Goal: Task Accomplishment & Management: Use online tool/utility

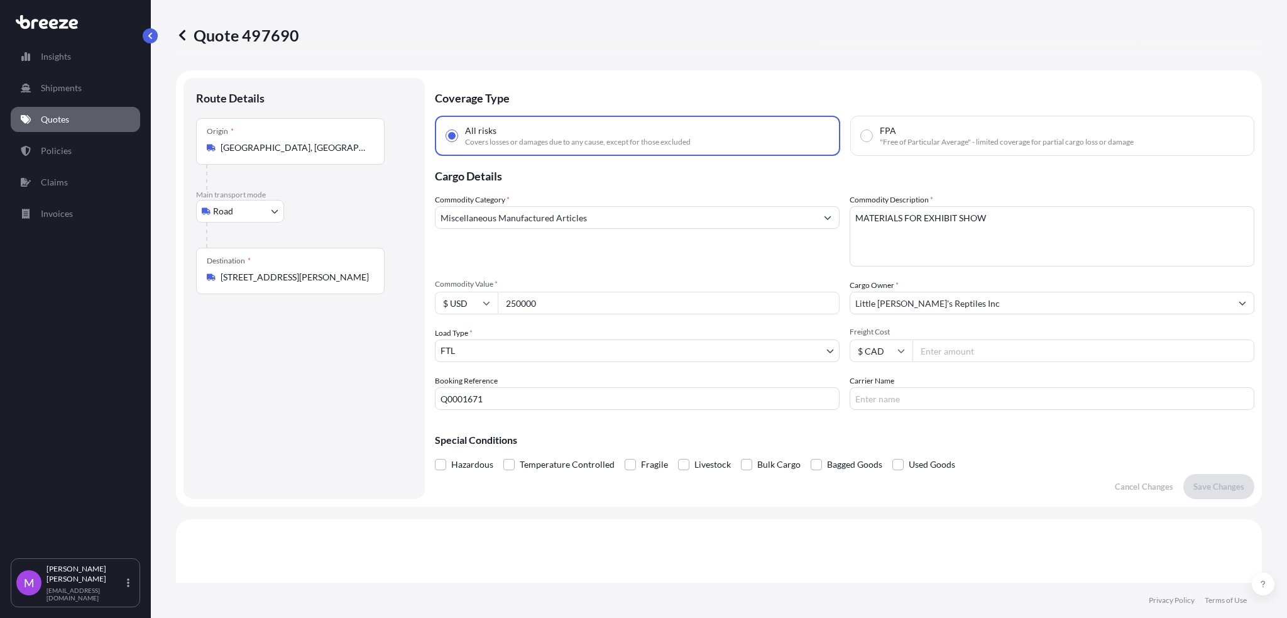
select select "Road"
select select "2"
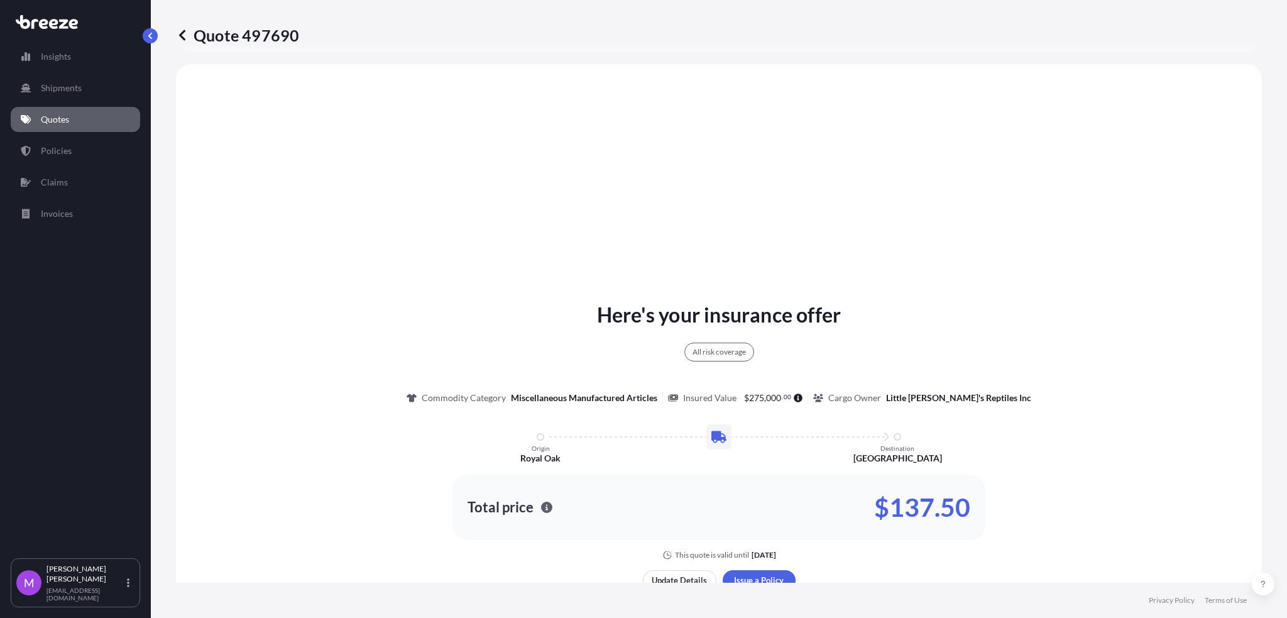
click at [79, 119] on link "Quotes" at bounding box center [75, 119] width 129 height 25
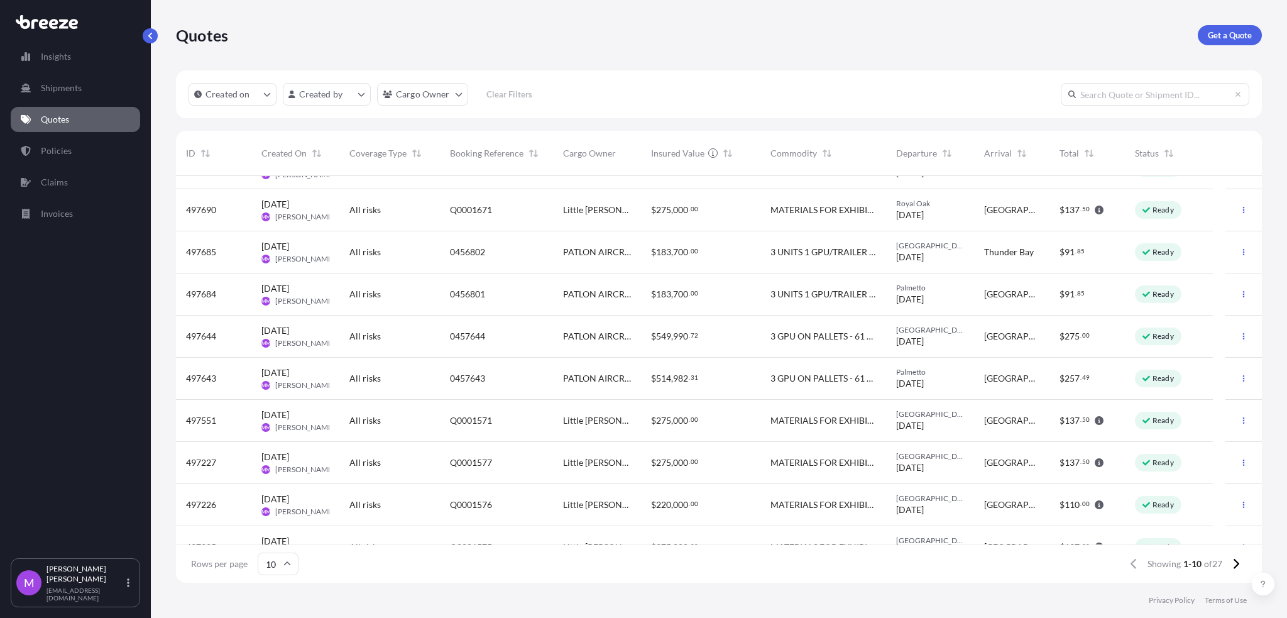
scroll to position [53, 0]
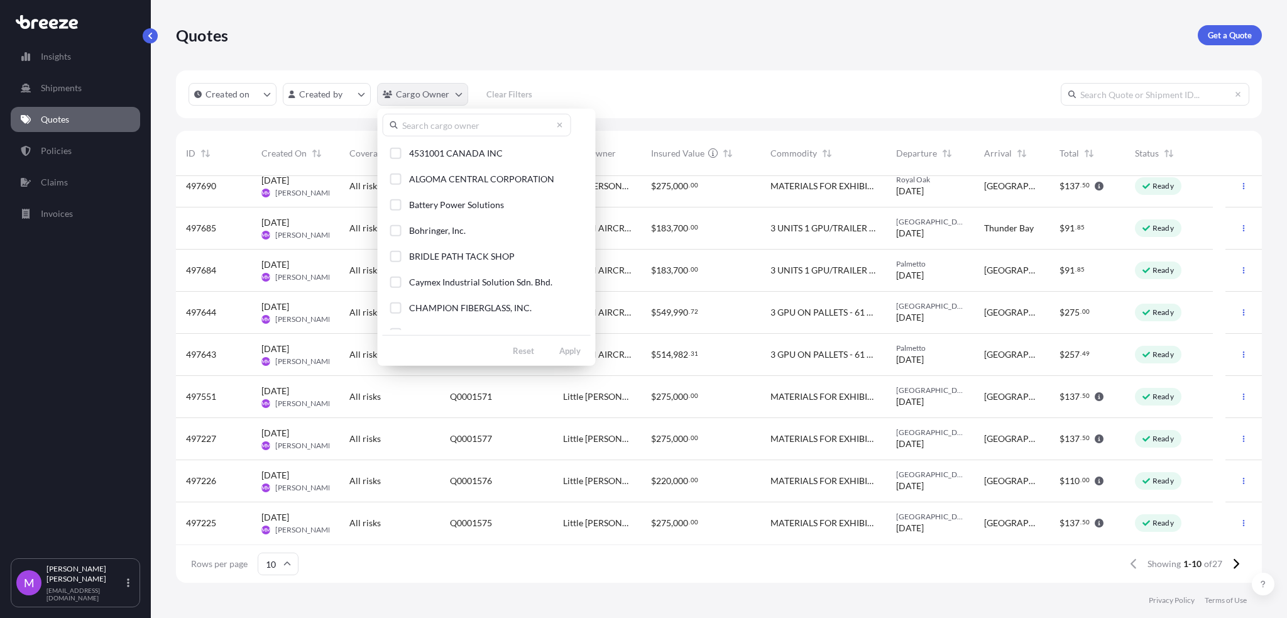
click at [458, 96] on html "Insights Shipments Quotes Policies Claims Invoices M [PERSON_NAME] [EMAIL_ADDRE…" at bounding box center [643, 309] width 1287 height 618
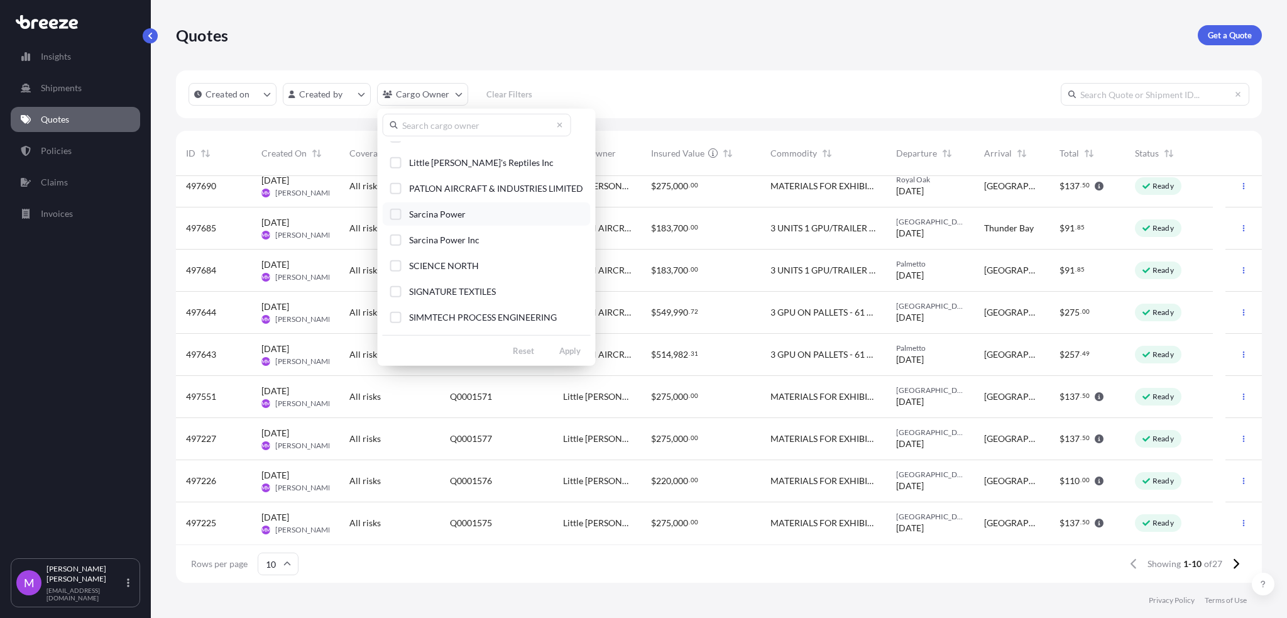
scroll to position [132, 0]
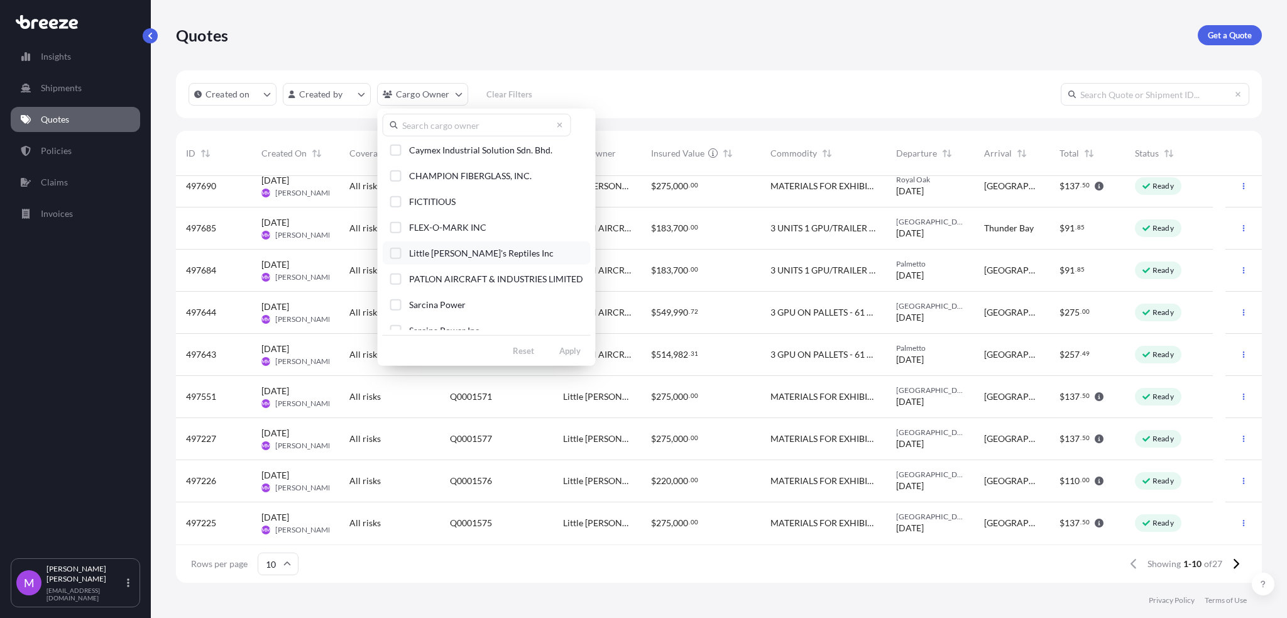
click at [397, 254] on div "Select Option" at bounding box center [395, 252] width 11 height 11
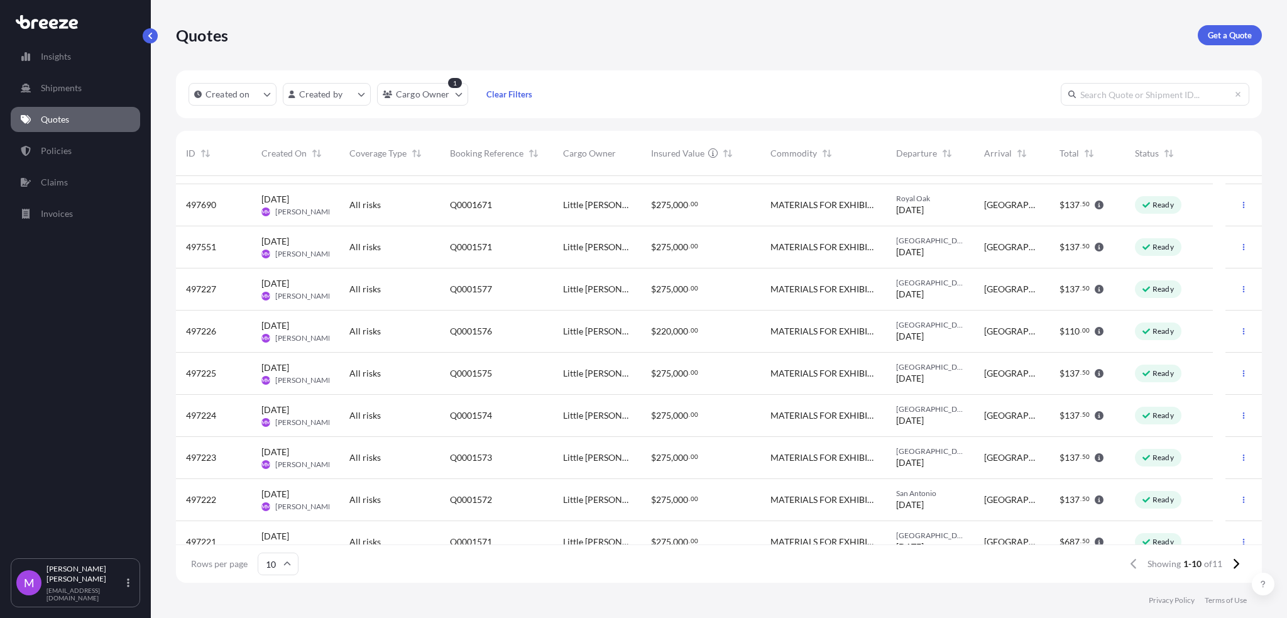
scroll to position [53, 0]
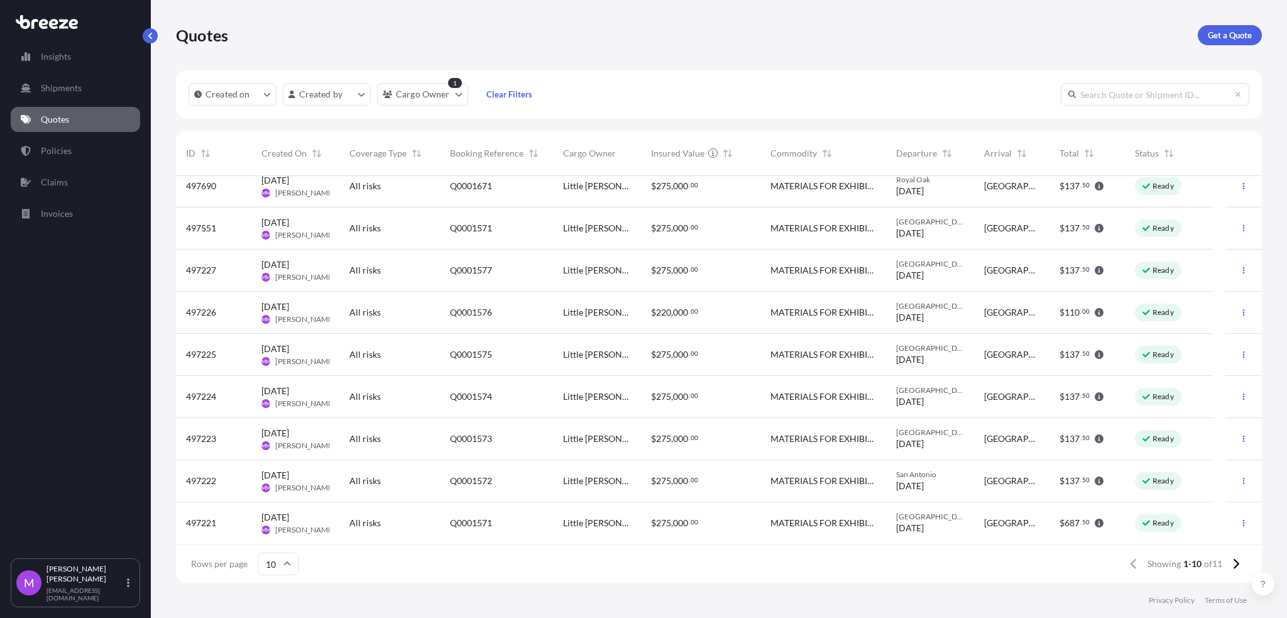
click at [502, 156] on span "Booking Reference" at bounding box center [487, 153] width 74 height 13
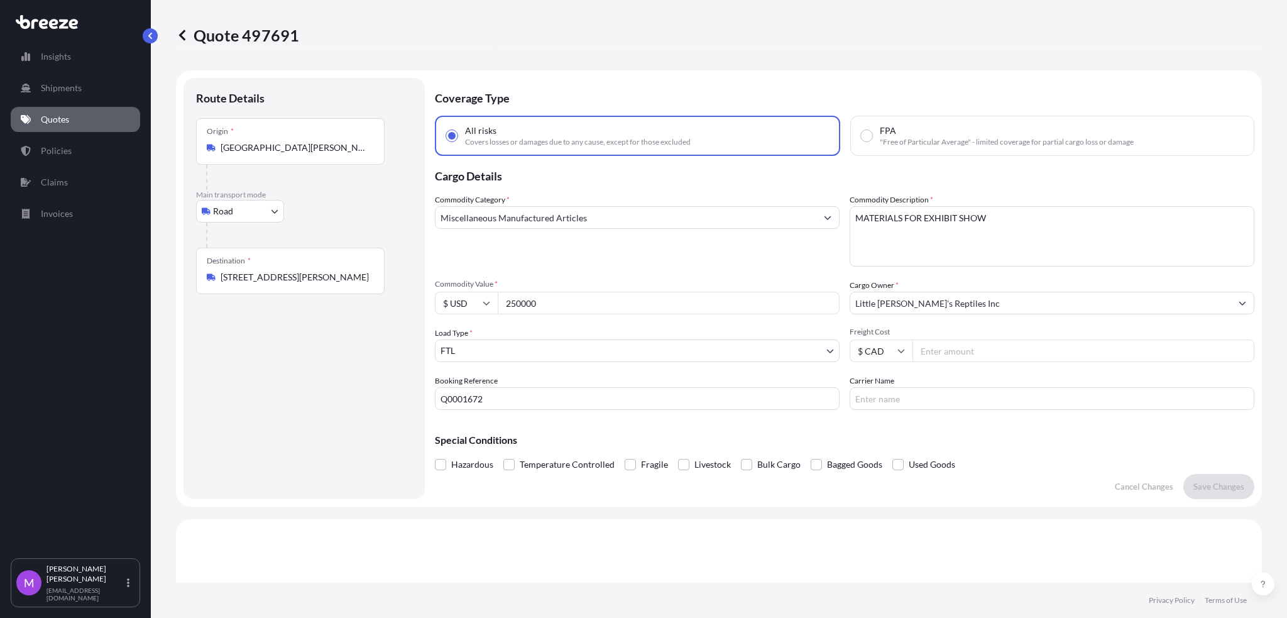
select select "Road"
select select "2"
